Goal: Find specific page/section: Find specific page/section

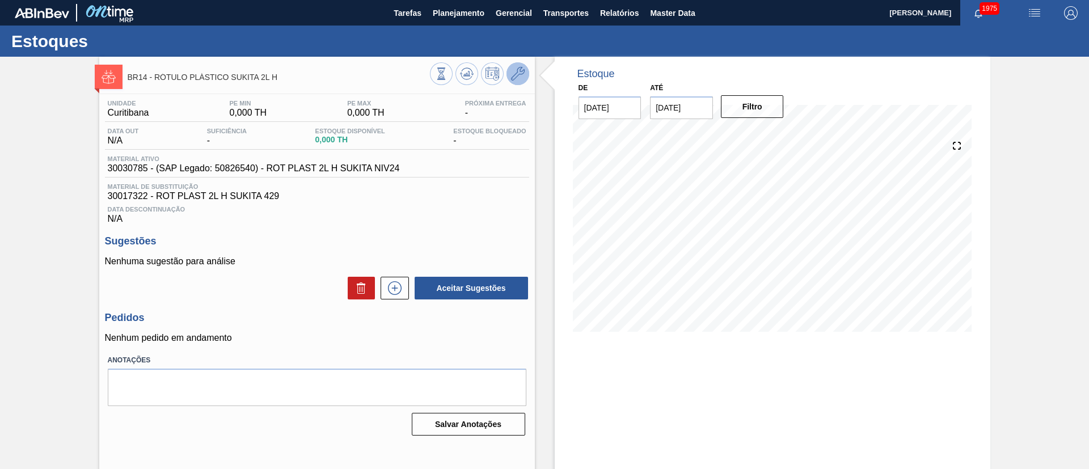
click at [523, 75] on button at bounding box center [517, 73] width 23 height 23
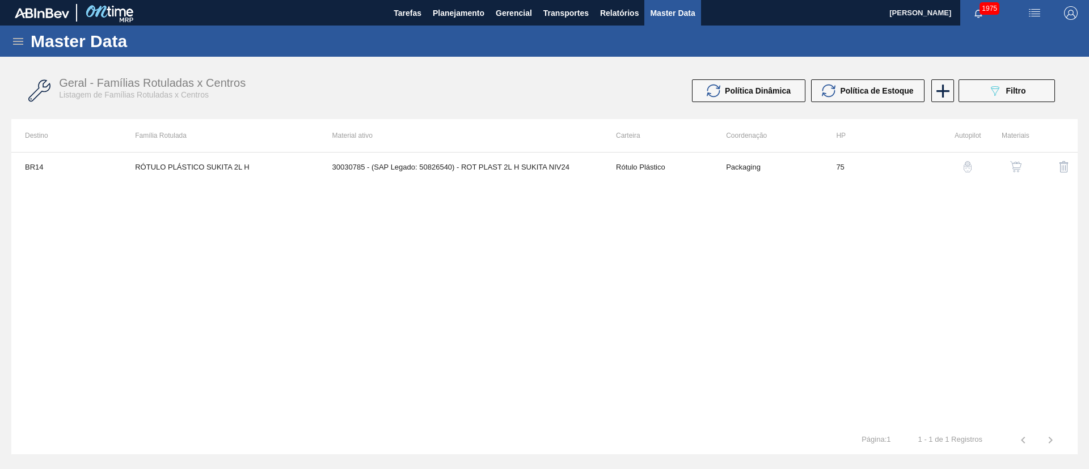
click at [1011, 166] on img "button" at bounding box center [1015, 166] width 11 height 11
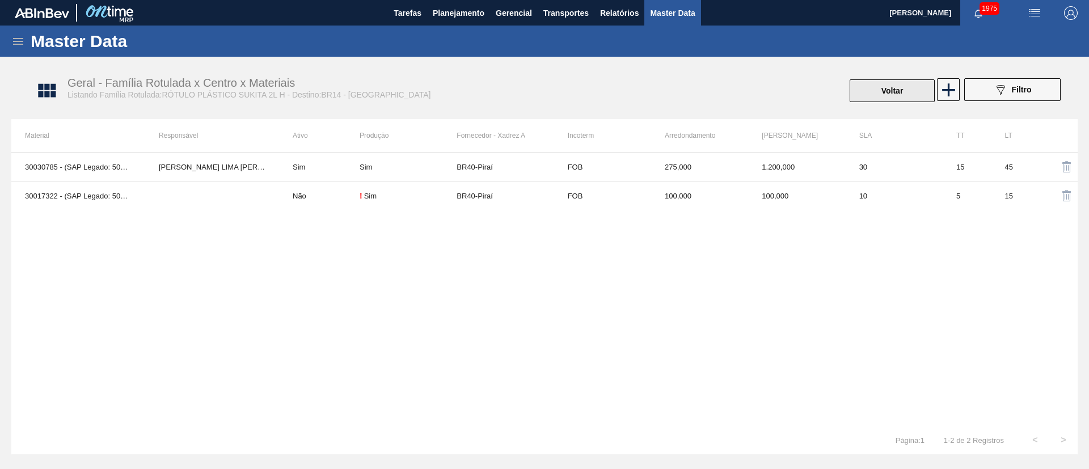
click at [860, 93] on button "Voltar" at bounding box center [891, 90] width 85 height 23
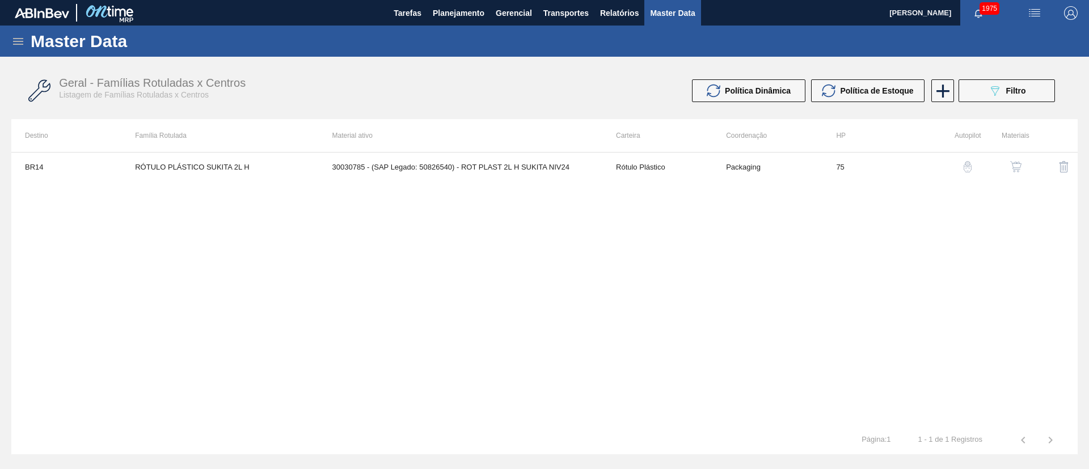
click at [1023, 167] on button "button" at bounding box center [1015, 166] width 27 height 27
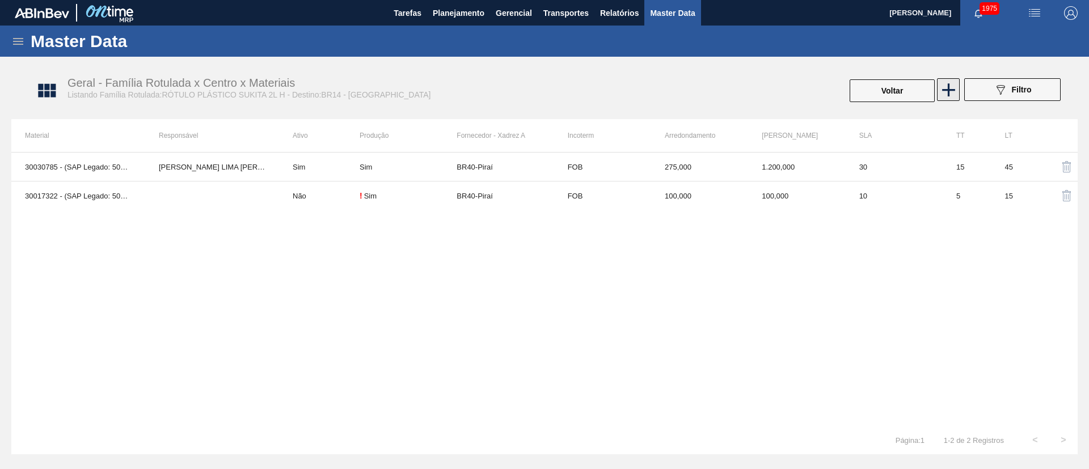
click at [950, 99] on icon at bounding box center [948, 90] width 22 height 22
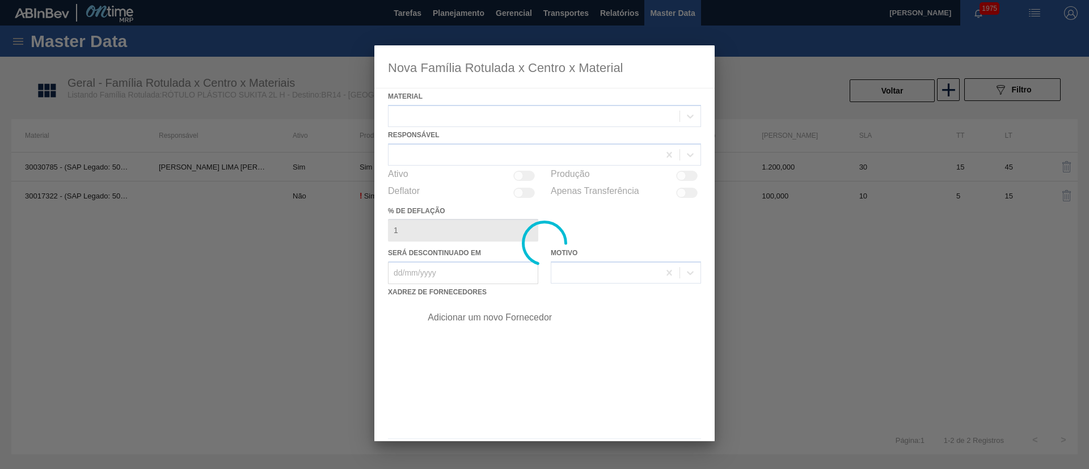
click at [470, 117] on div at bounding box center [544, 243] width 340 height 396
click at [480, 117] on div at bounding box center [544, 243] width 340 height 396
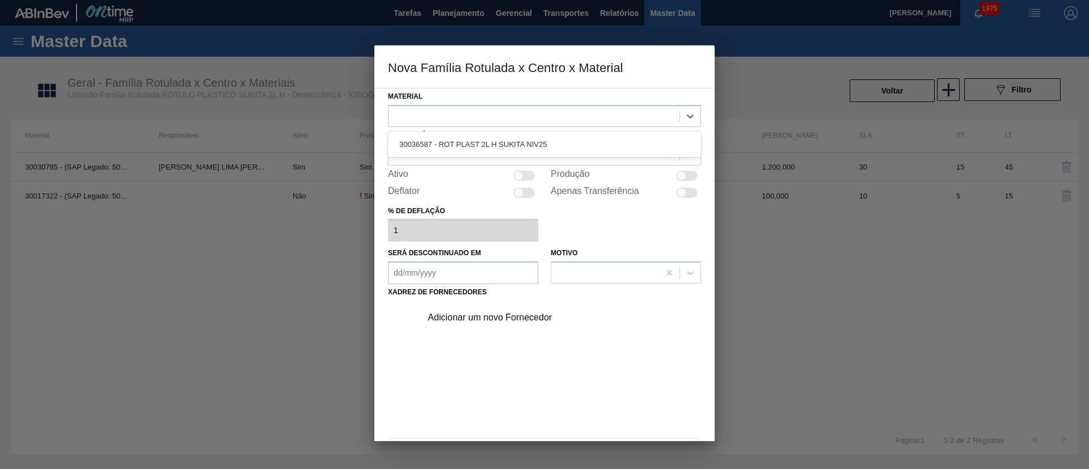
click at [480, 117] on div at bounding box center [533, 116] width 291 height 16
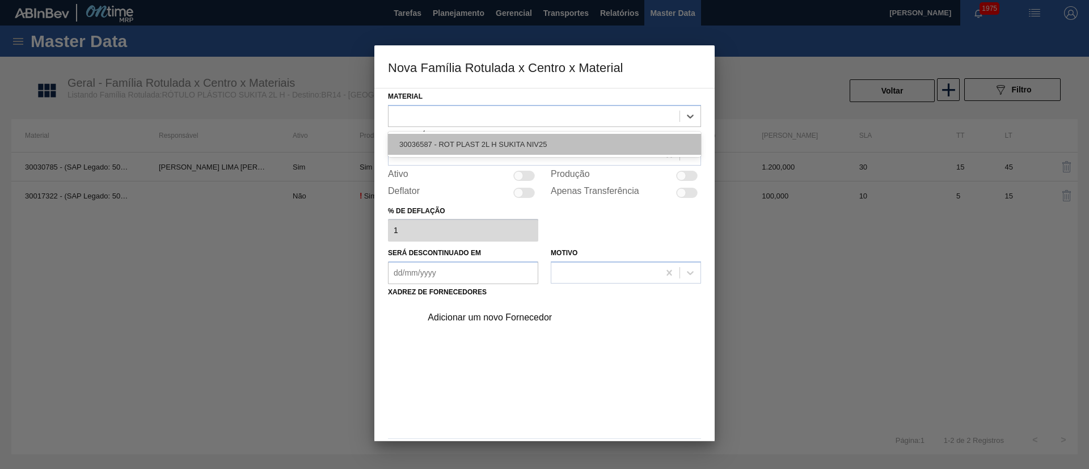
click at [479, 146] on div "30036587 - ROT PLAST 2L H SUKITA NIV25" at bounding box center [544, 144] width 313 height 21
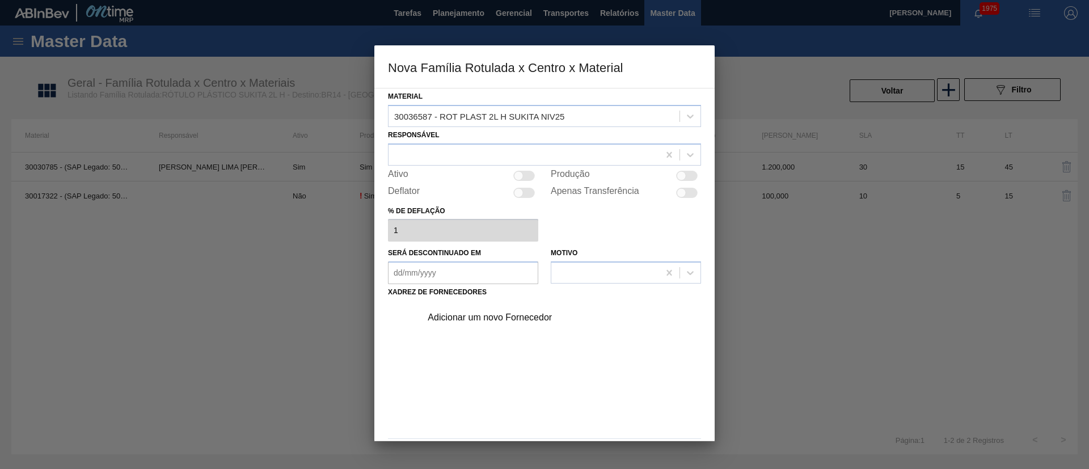
click at [477, 320] on div "Adicionar um novo Fornecedor" at bounding box center [539, 317] width 222 height 10
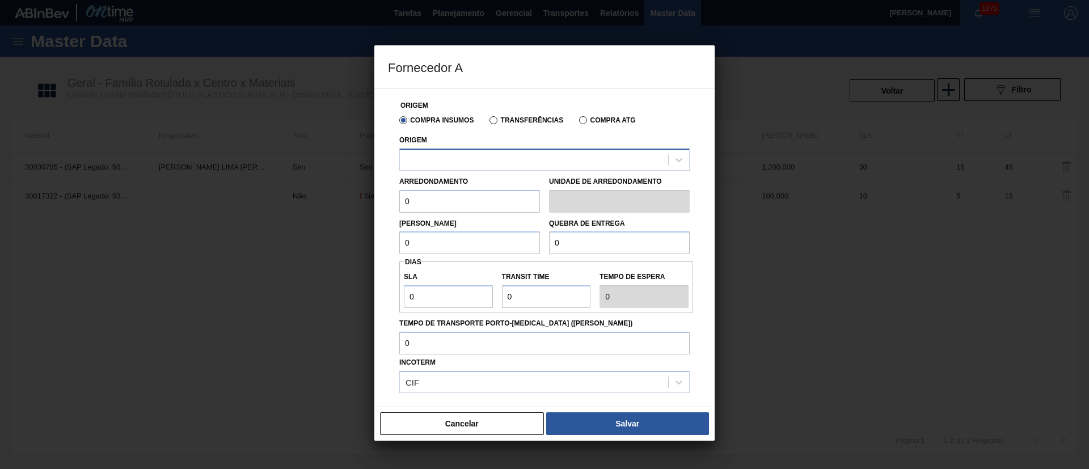
click at [499, 163] on div at bounding box center [534, 159] width 268 height 16
click at [506, 119] on label "Transferências" at bounding box center [526, 120] width 74 height 8
click at [488, 122] on input "Transferências" at bounding box center [488, 122] width 0 height 0
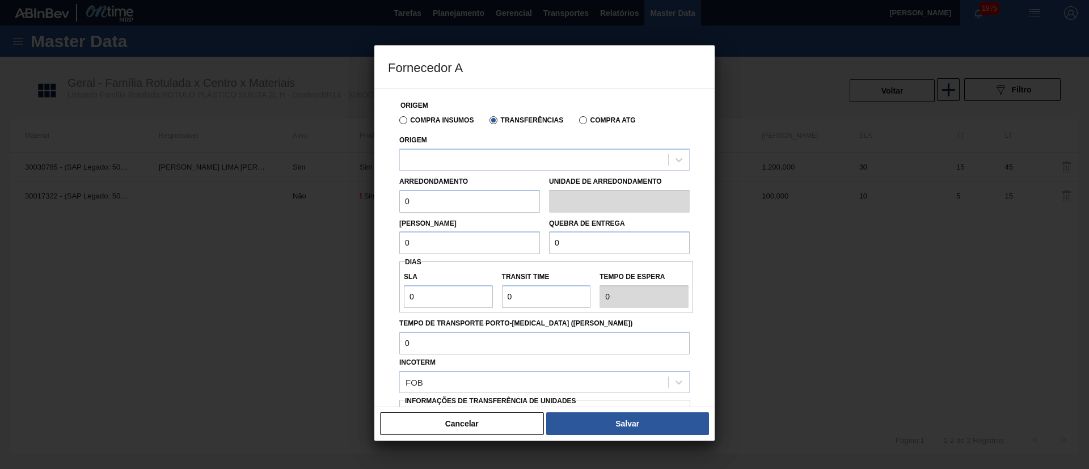
click at [412, 119] on label "Compra Insumos" at bounding box center [436, 120] width 74 height 8
click at [398, 122] on input "Compra Insumos" at bounding box center [398, 122] width 0 height 0
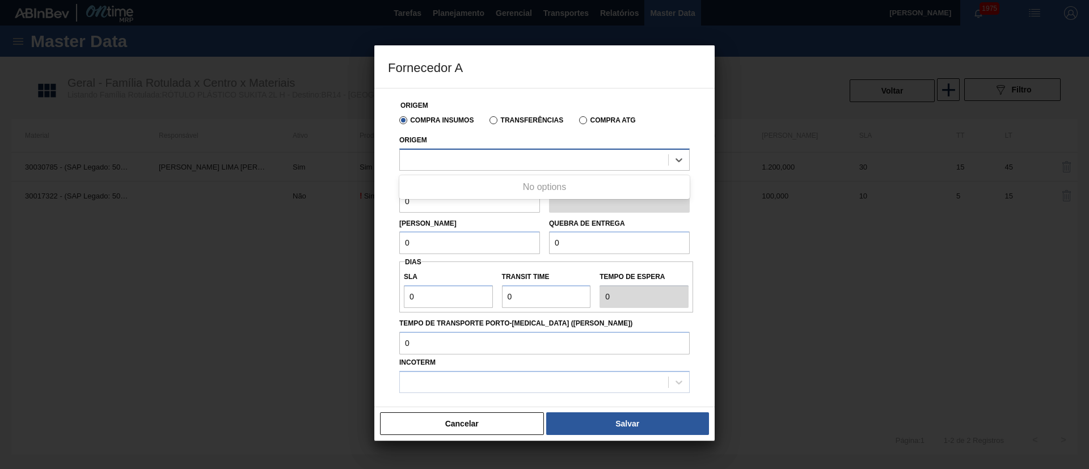
click at [411, 158] on div at bounding box center [534, 159] width 268 height 16
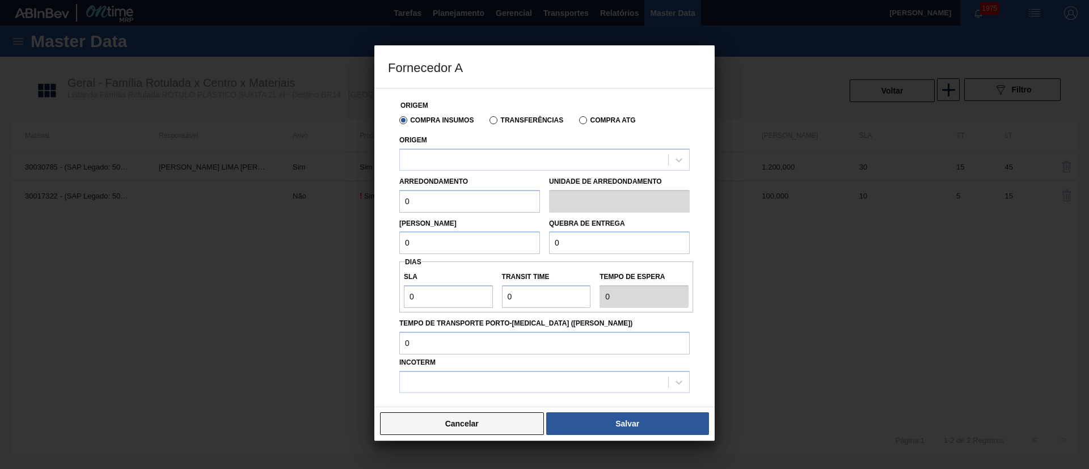
click at [446, 420] on button "Cancelar" at bounding box center [462, 423] width 164 height 23
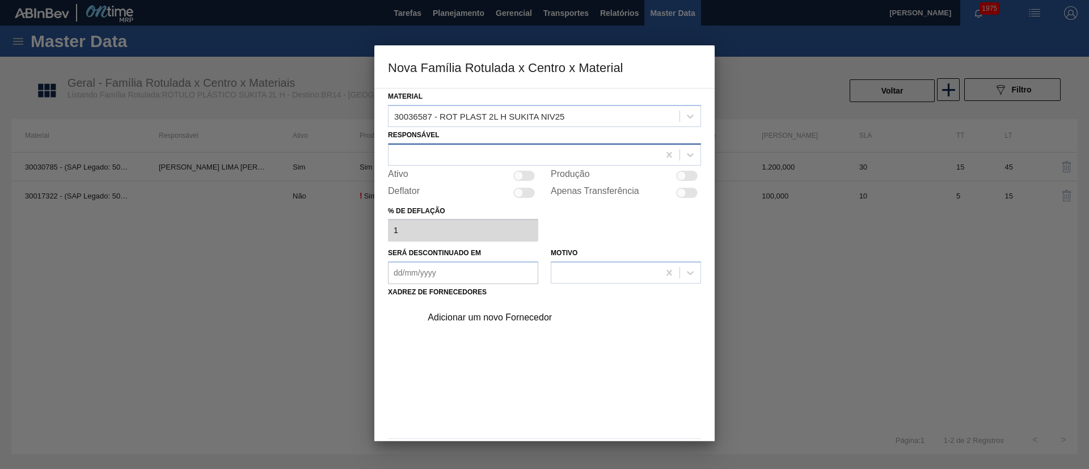
click at [434, 150] on div at bounding box center [523, 154] width 270 height 16
click at [480, 99] on div "Material 30036587 - ROT PLAST 2L H SUKITA NIV25" at bounding box center [544, 107] width 313 height 39
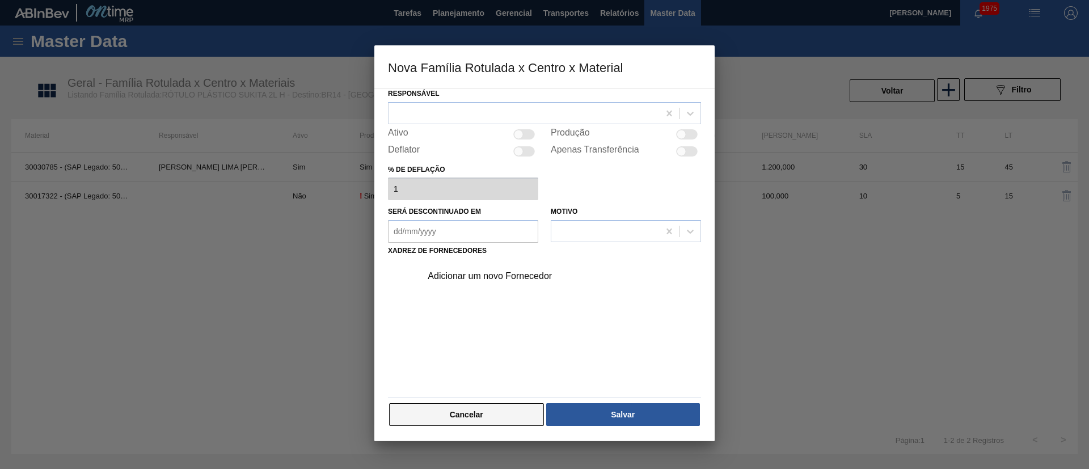
click at [498, 412] on button "Cancelar" at bounding box center [466, 414] width 155 height 23
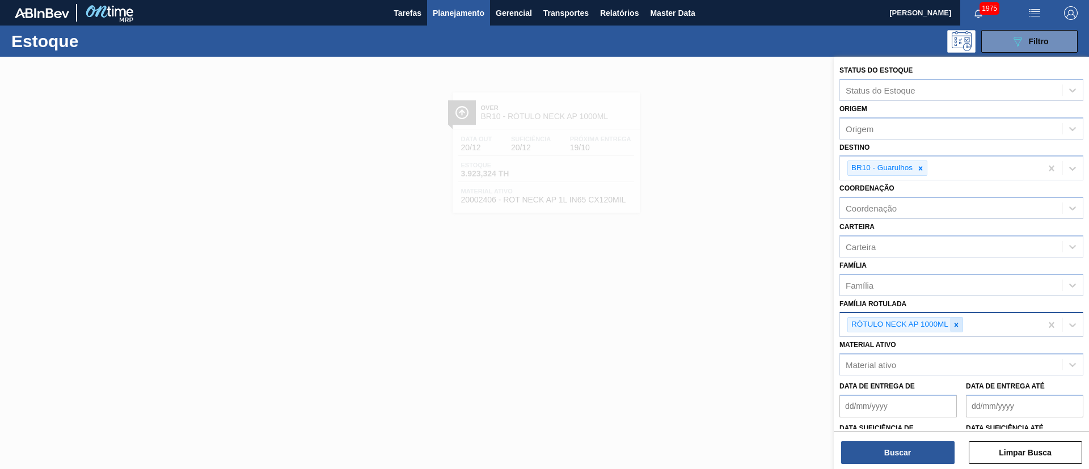
click at [959, 325] on icon at bounding box center [956, 325] width 8 height 8
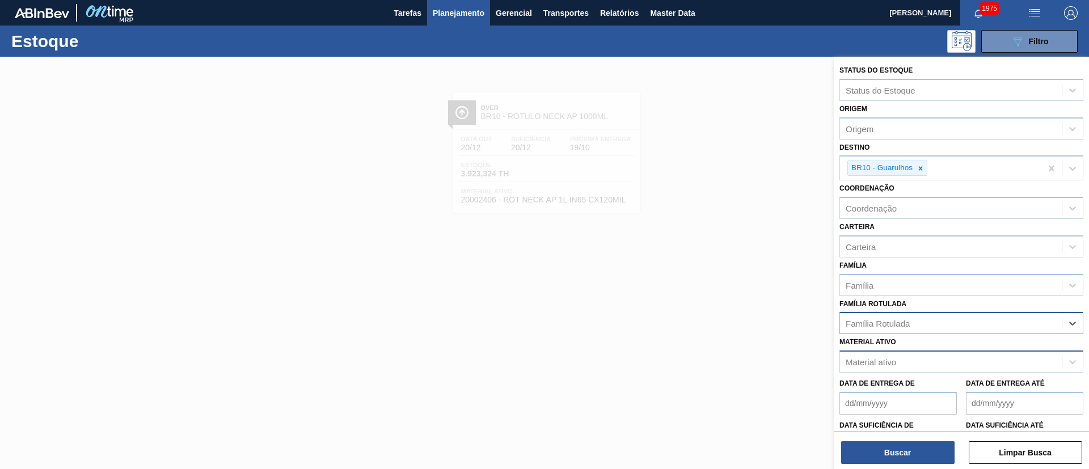
click at [895, 358] on div "Material ativo" at bounding box center [871, 362] width 50 height 10
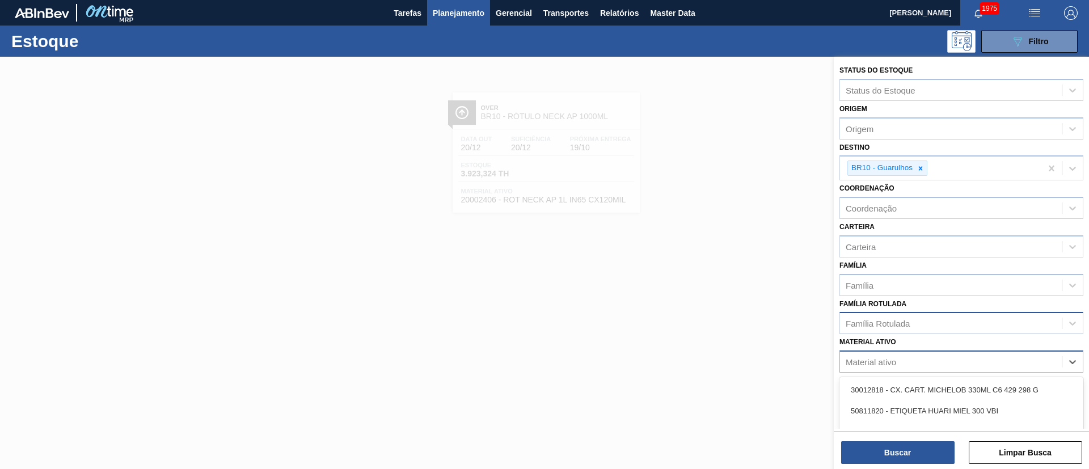
paste ativo "30030770"
type ativo "30030770"
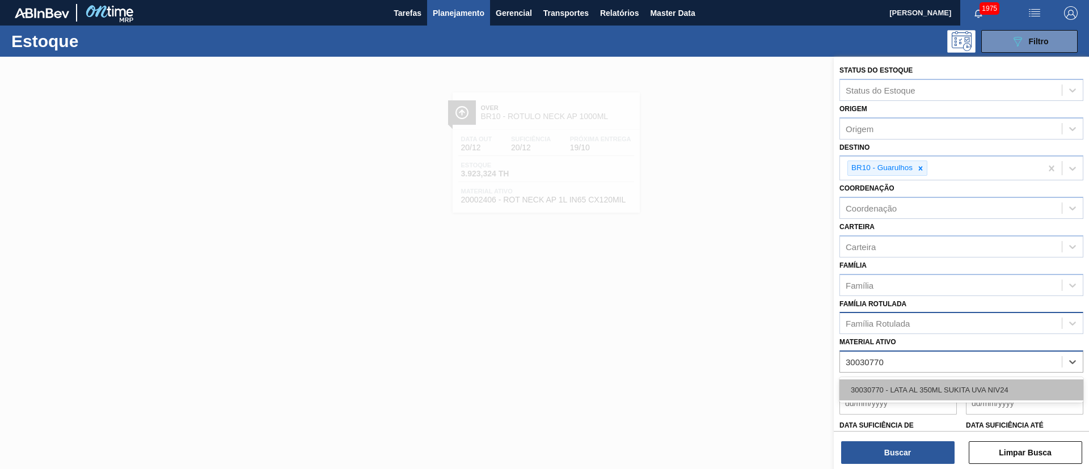
click at [910, 383] on div "30030770 - LATA AL 350ML SUKITA UVA NIV24" at bounding box center [961, 389] width 244 height 21
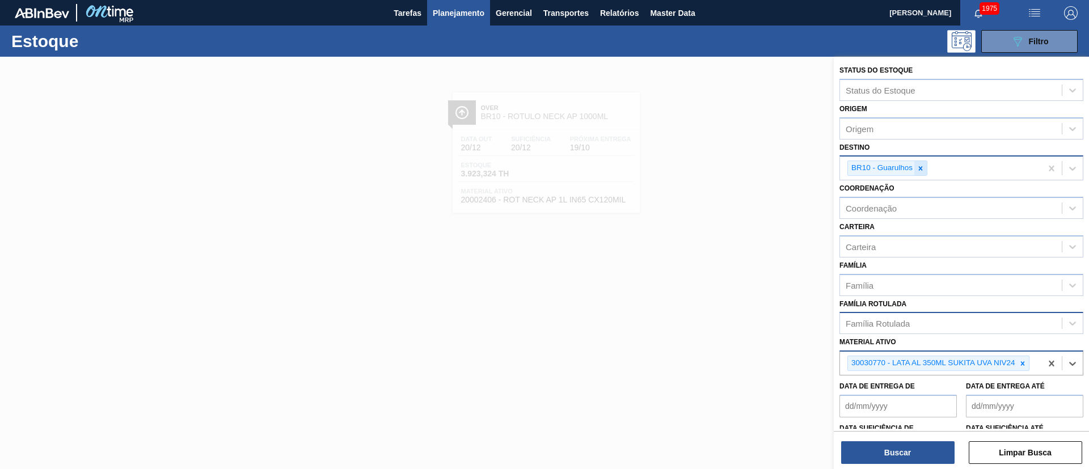
click at [920, 166] on icon at bounding box center [920, 168] width 8 height 8
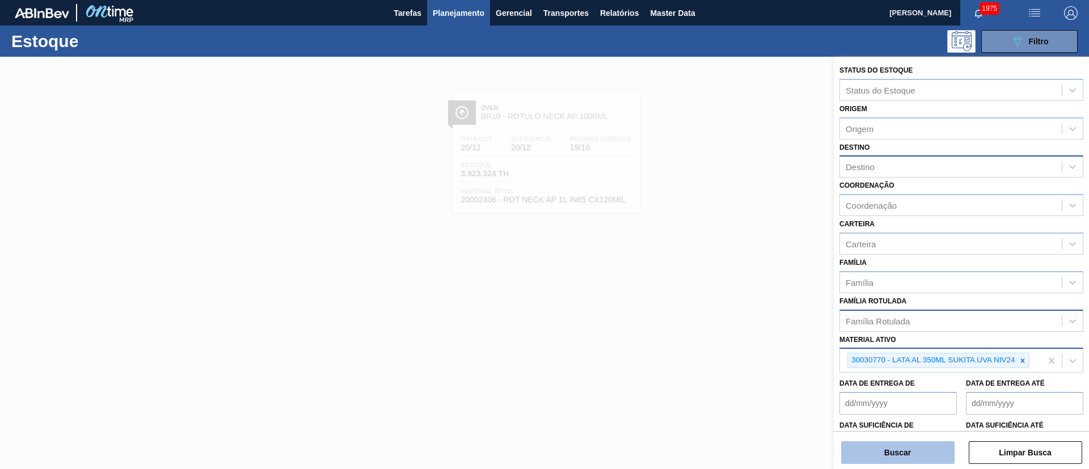
click at [880, 462] on button "Buscar" at bounding box center [897, 452] width 113 height 23
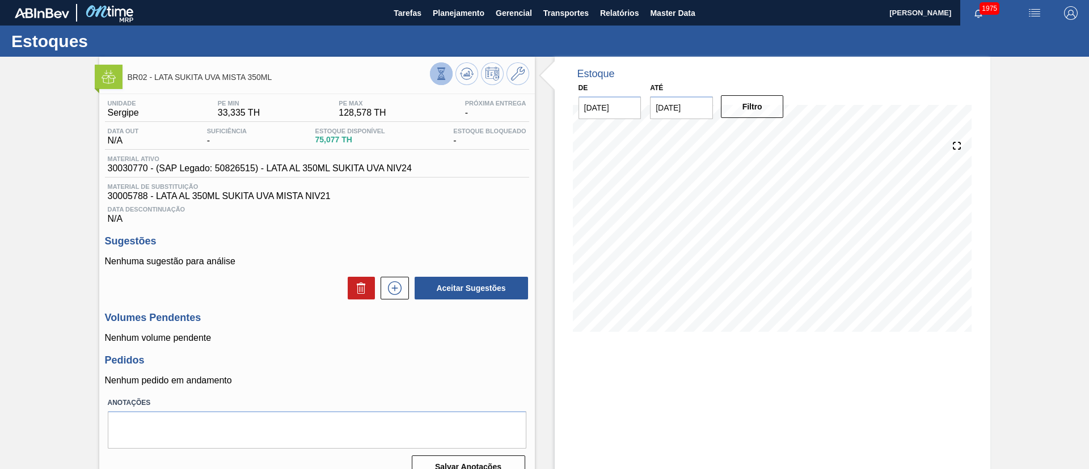
click at [439, 70] on icon at bounding box center [441, 73] width 12 height 12
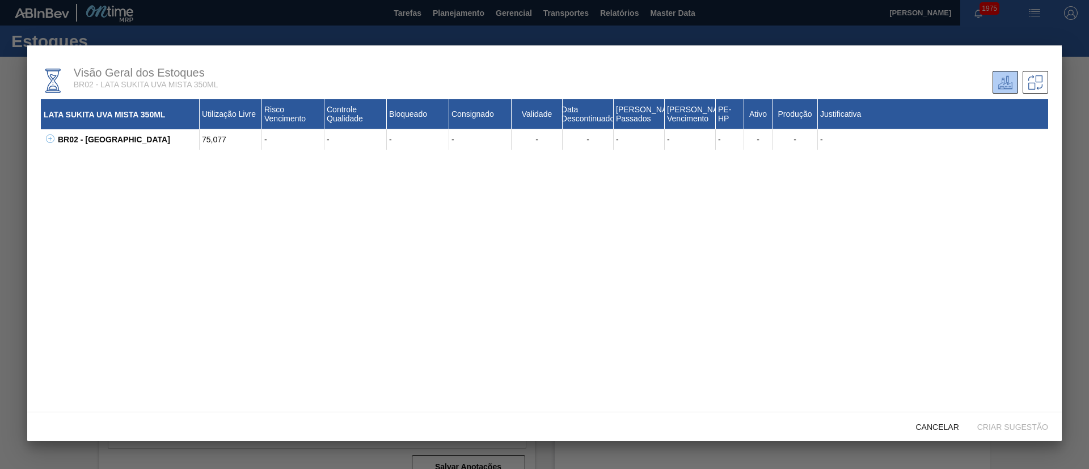
click at [50, 145] on button at bounding box center [48, 139] width 11 height 11
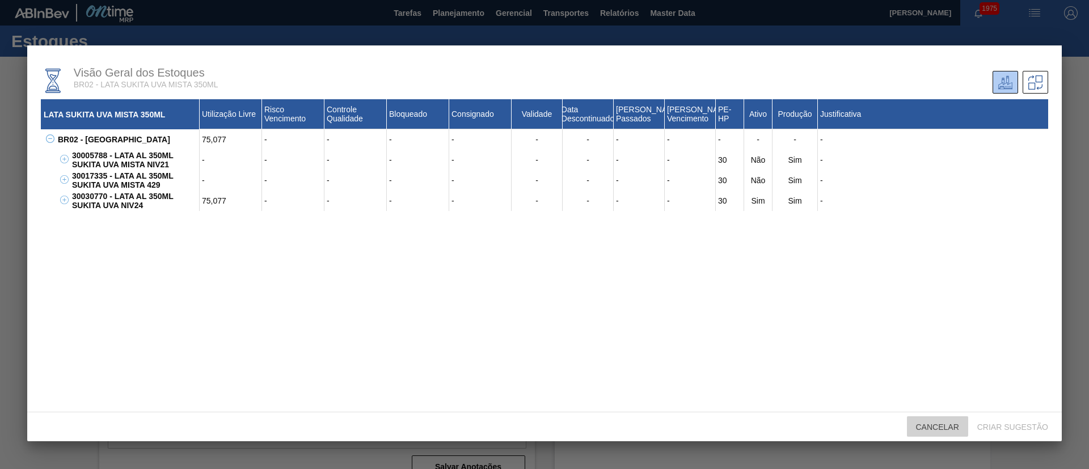
click at [928, 424] on span "Cancelar" at bounding box center [937, 426] width 61 height 9
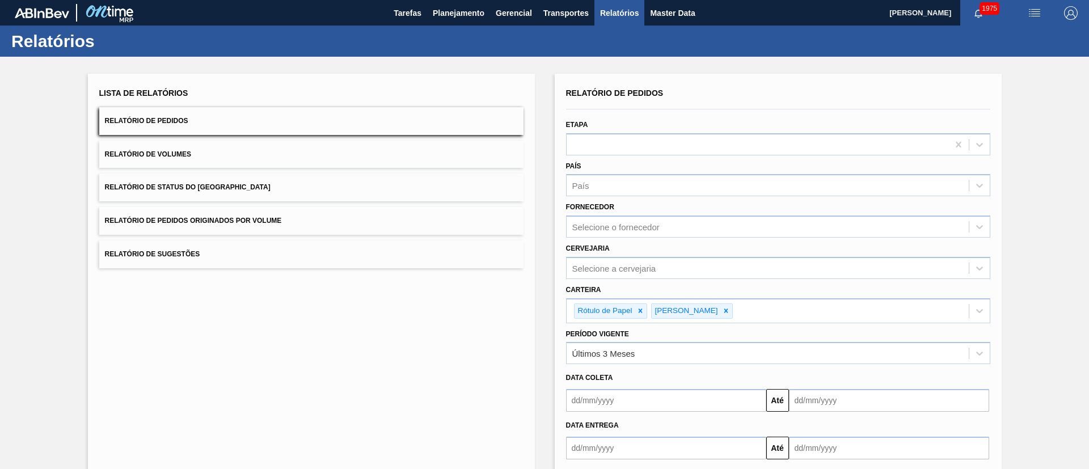
scroll to position [59, 0]
